Goal: Transaction & Acquisition: Purchase product/service

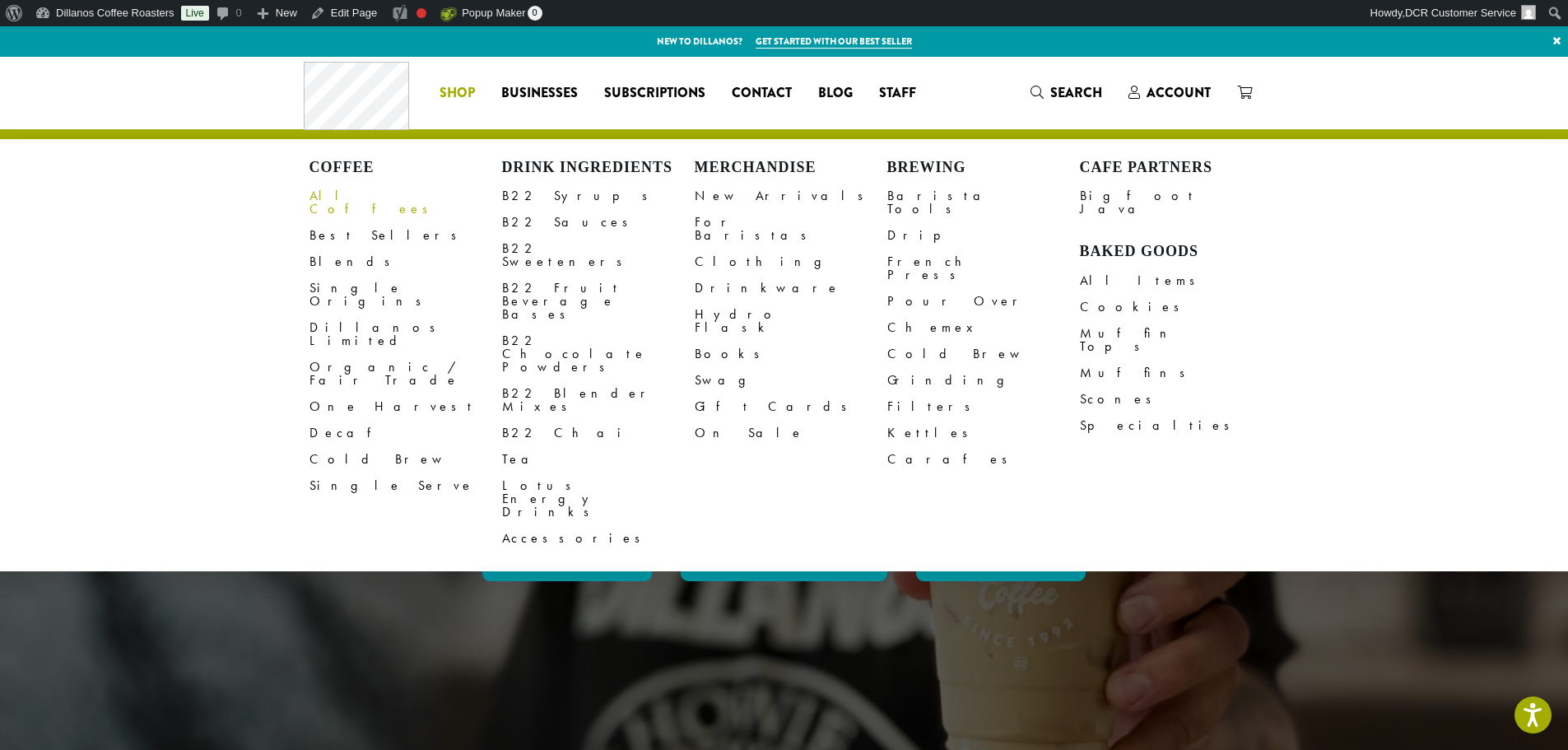
click at [347, 199] on link "All Coffees" at bounding box center [406, 202] width 193 height 39
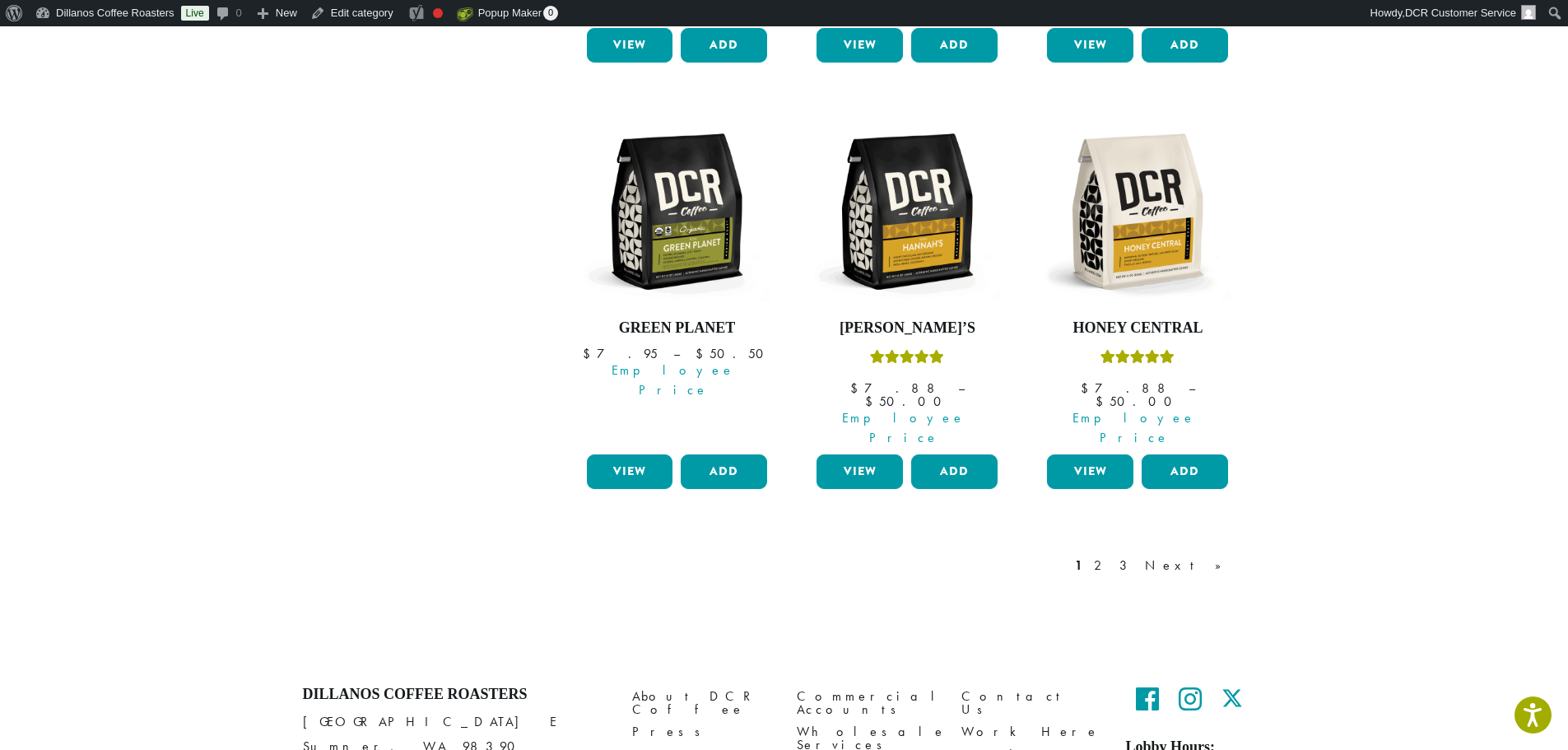
scroll to position [1493, 0]
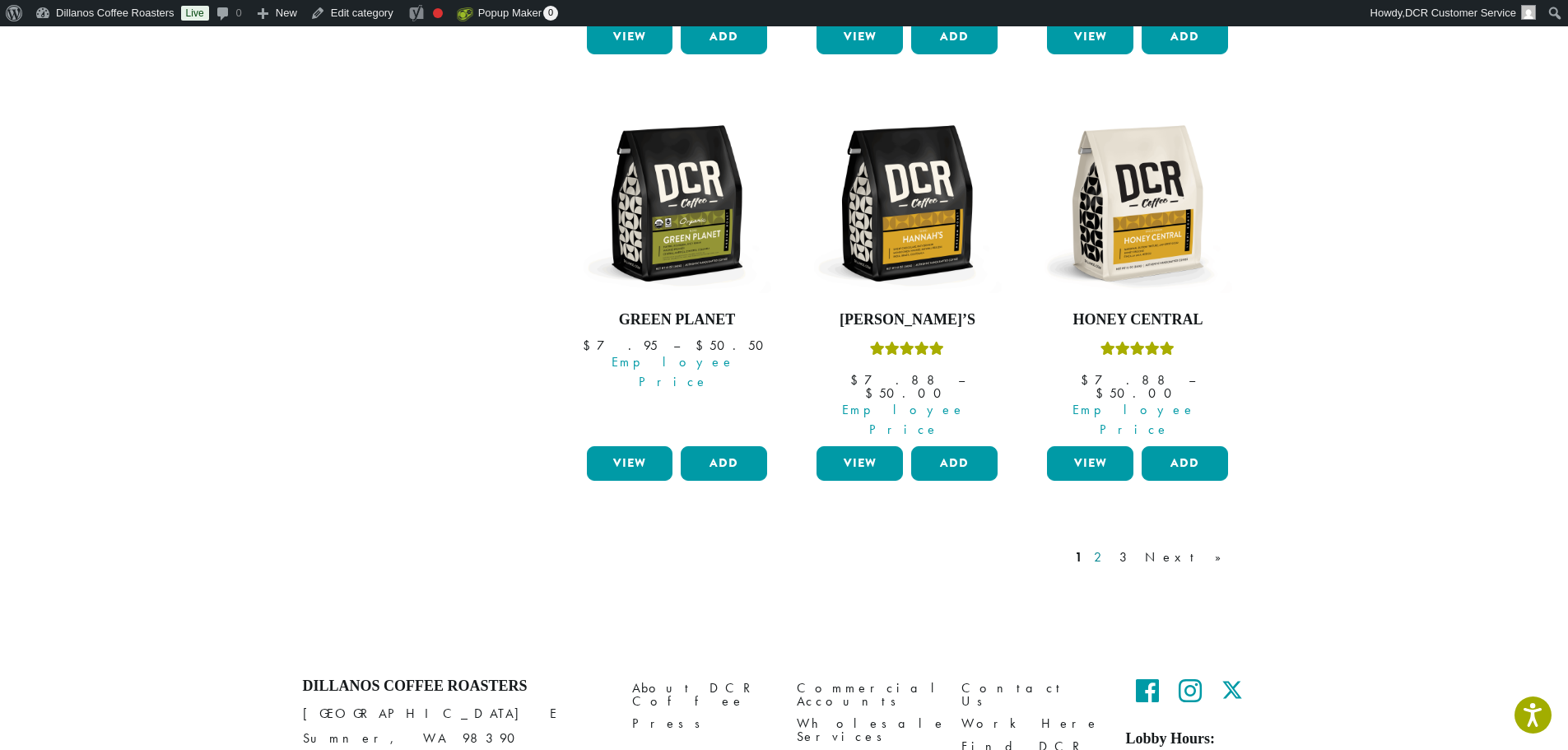
click at [1112, 548] on link "2" at bounding box center [1100, 557] width 20 height 20
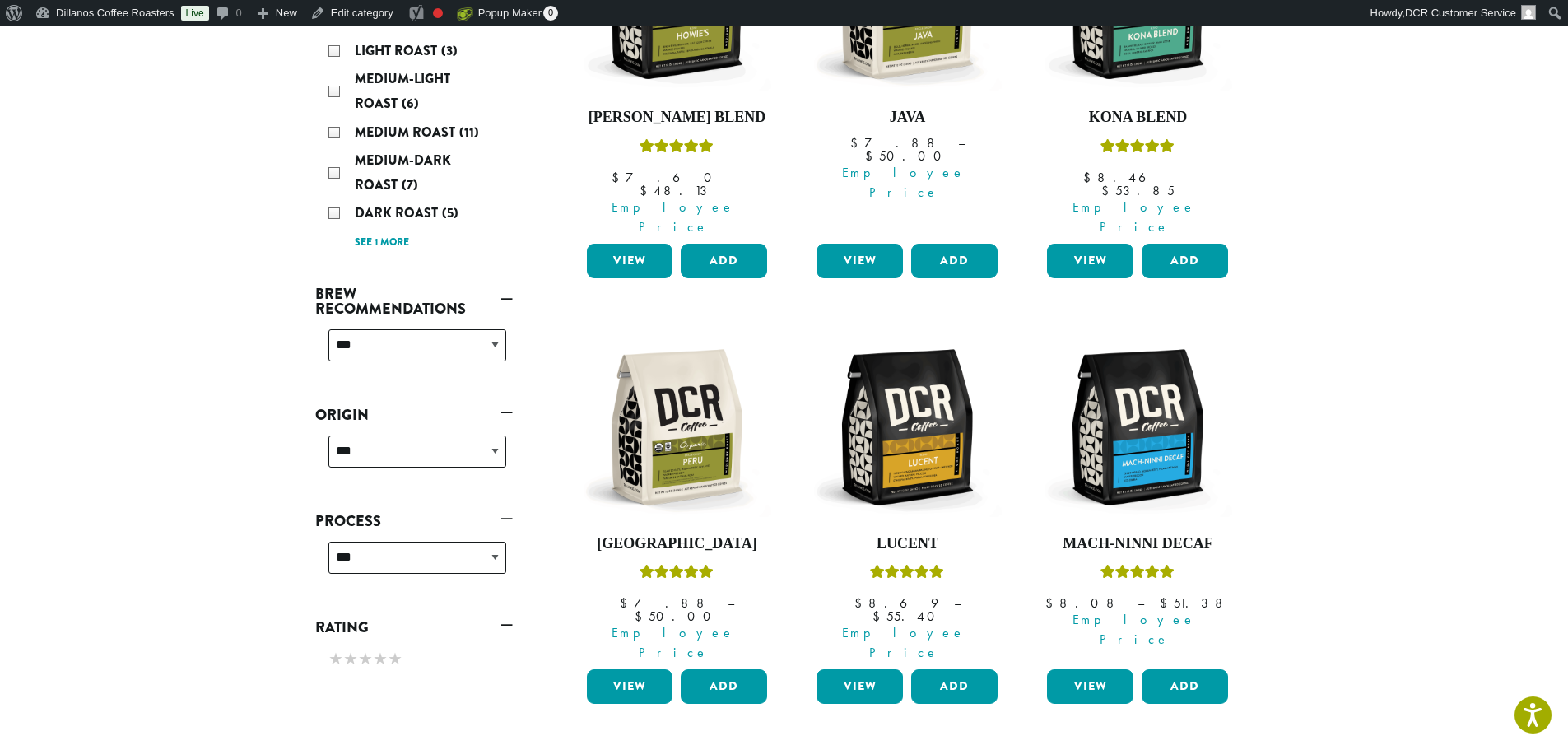
scroll to position [128, 0]
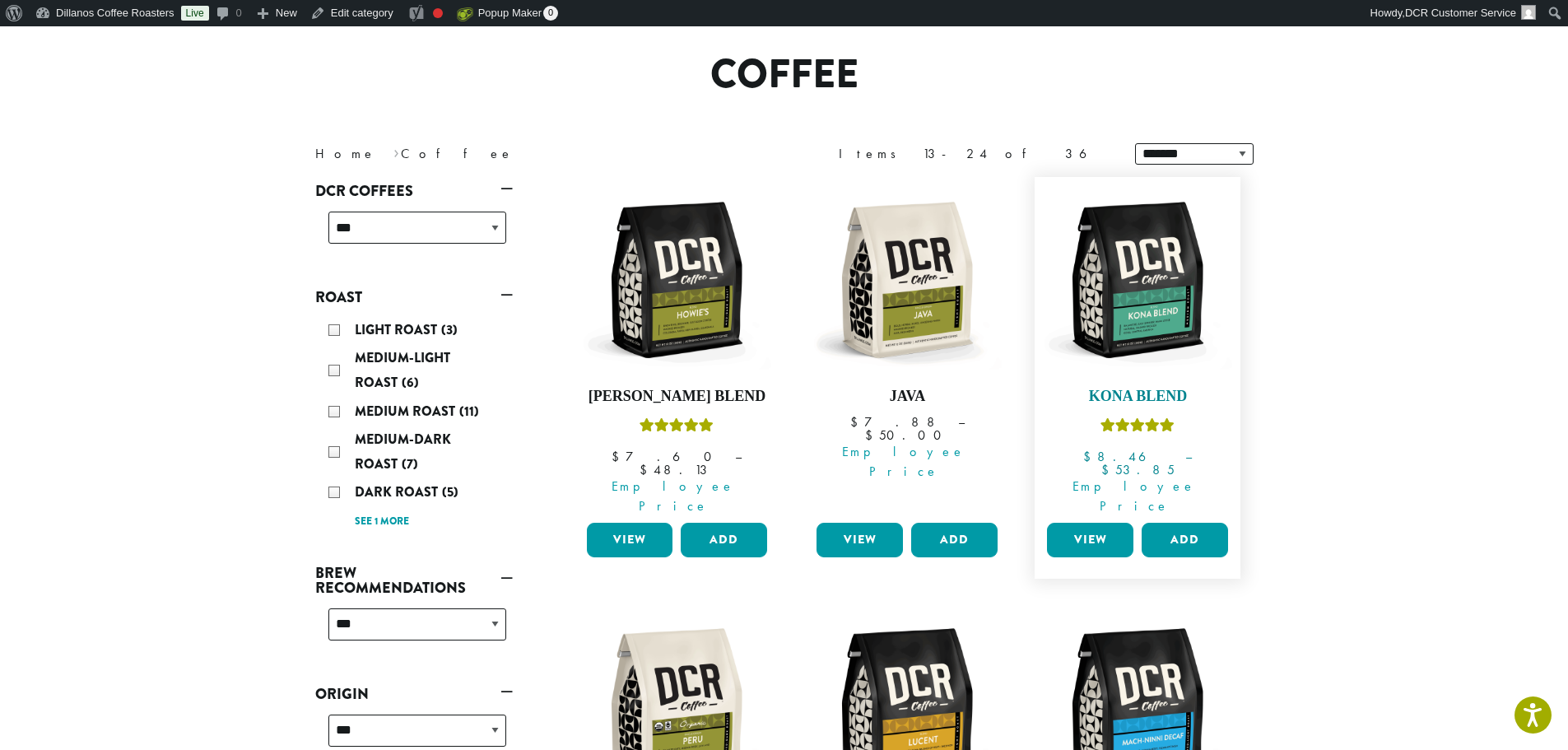
click at [1121, 310] on img at bounding box center [1138, 279] width 190 height 190
